Goal: Task Accomplishment & Management: Use online tool/utility

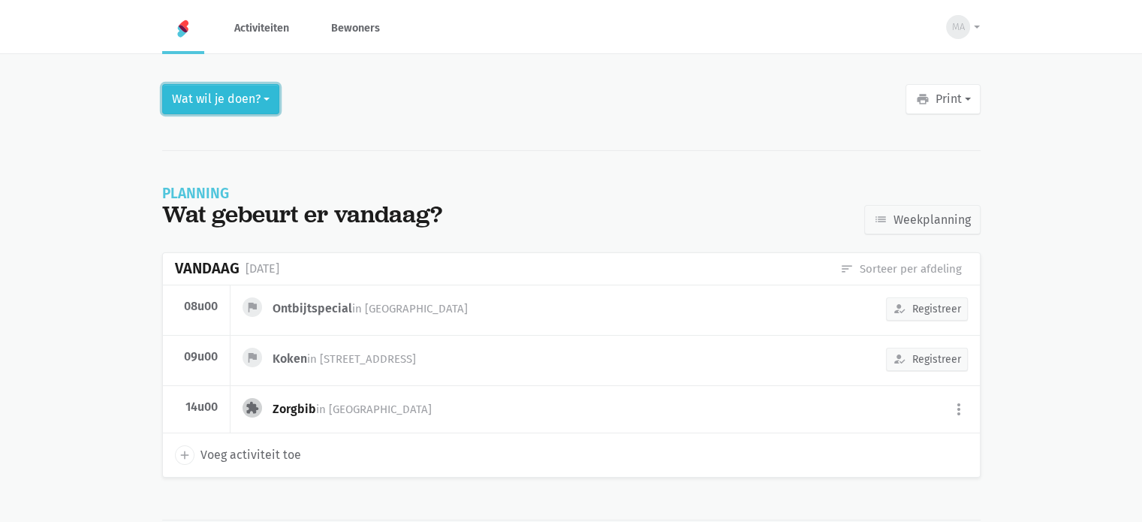
click at [200, 90] on button "Wat wil je doen?" at bounding box center [220, 99] width 117 height 30
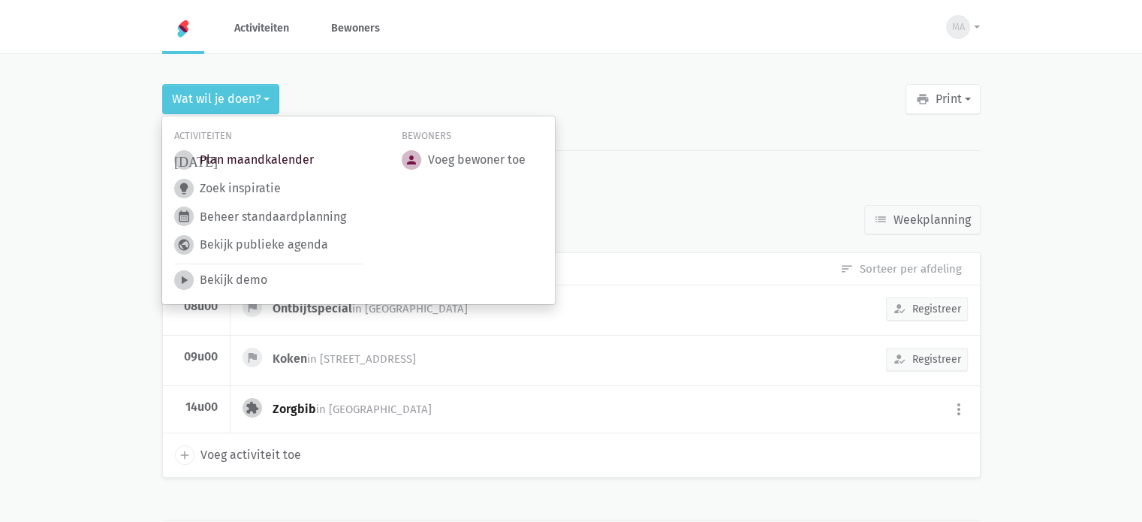
click at [242, 159] on link "today Plan maandkalender" at bounding box center [244, 160] width 140 height 20
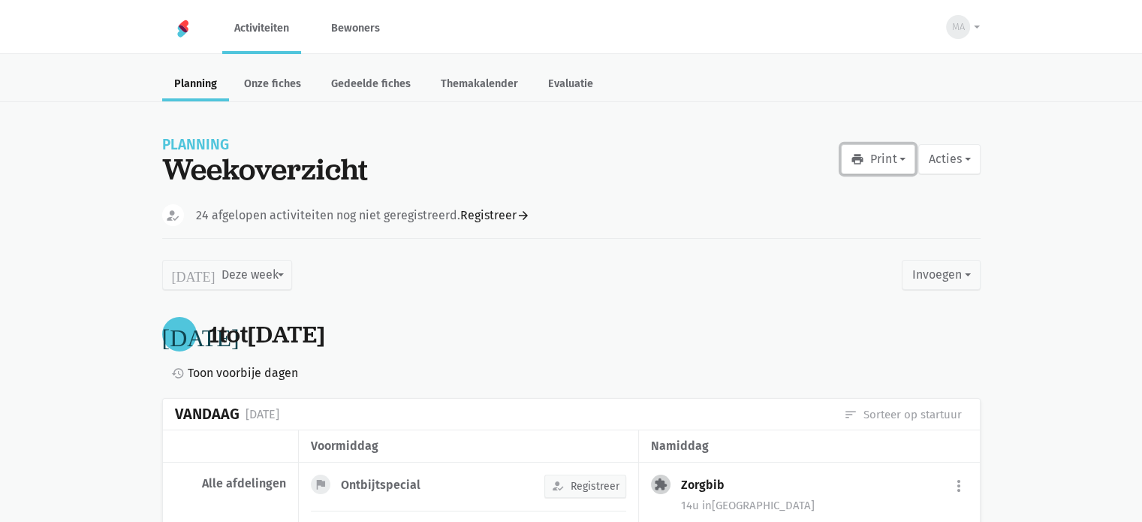
click at [866, 157] on button "print Print" at bounding box center [878, 159] width 74 height 30
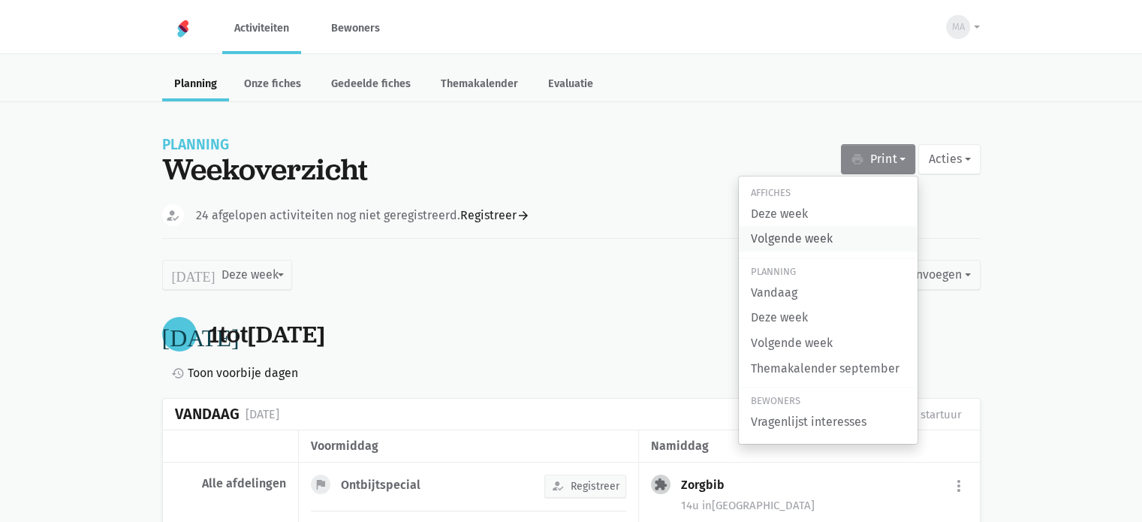
click at [836, 236] on link "Volgende week" at bounding box center [828, 239] width 179 height 26
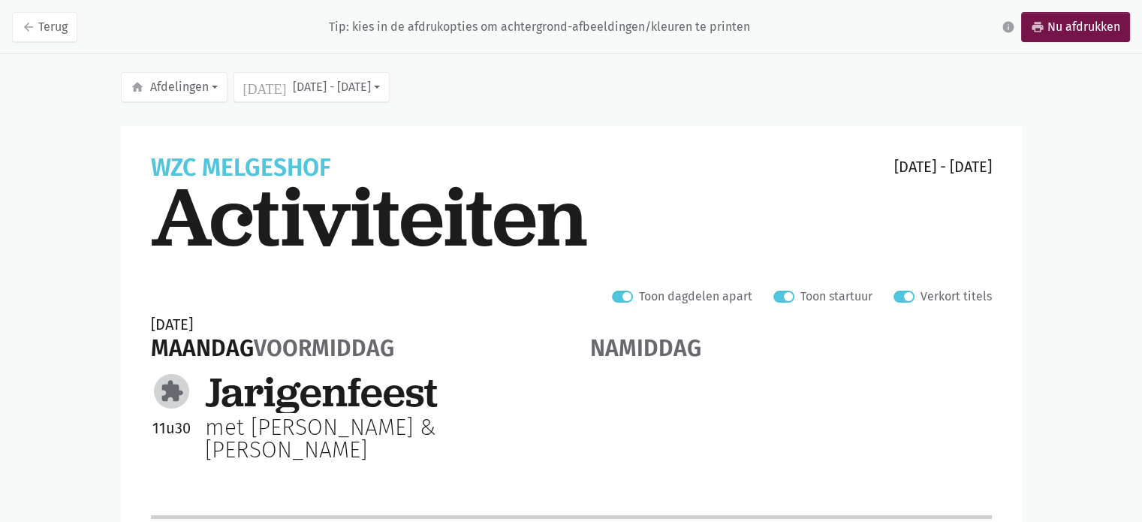
click at [920, 296] on label "Verkort titels" at bounding box center [955, 297] width 71 height 20
click at [905, 296] on input "Verkort titels" at bounding box center [899, 295] width 12 height 16
checkbox input "false"
click at [1057, 29] on link "print Nu afdrukken" at bounding box center [1075, 27] width 109 height 30
